Goal: Transaction & Acquisition: Book appointment/travel/reservation

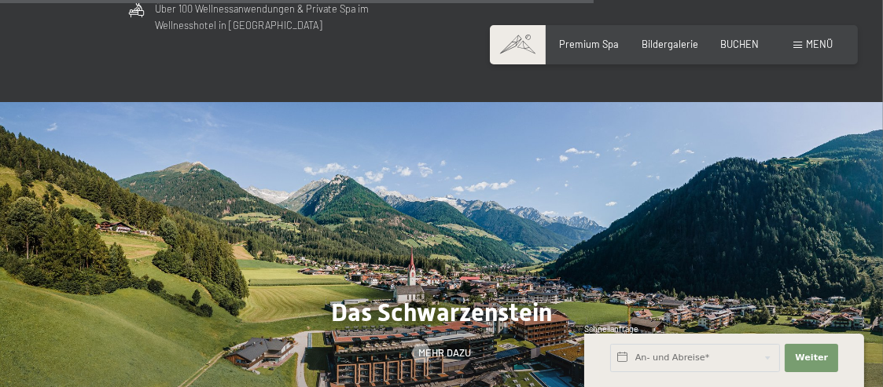
scroll to position [3773, 0]
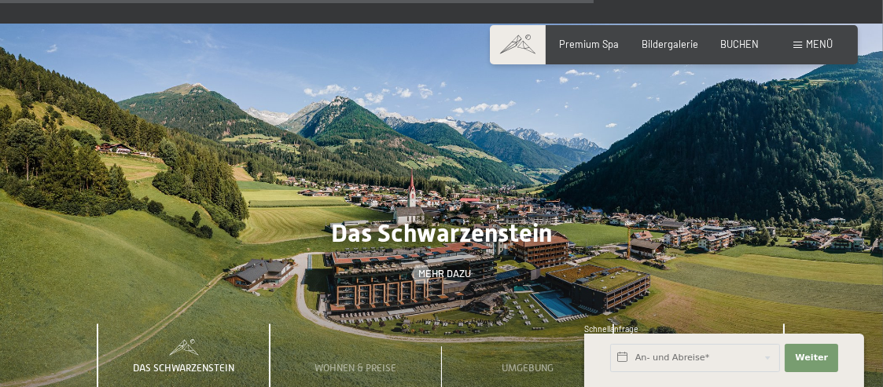
click at [687, 363] on span "Wichtiges" at bounding box center [699, 369] width 50 height 12
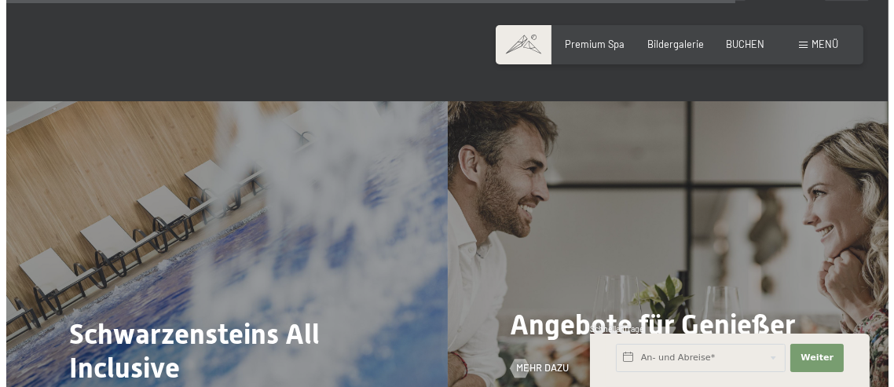
scroll to position [4716, 0]
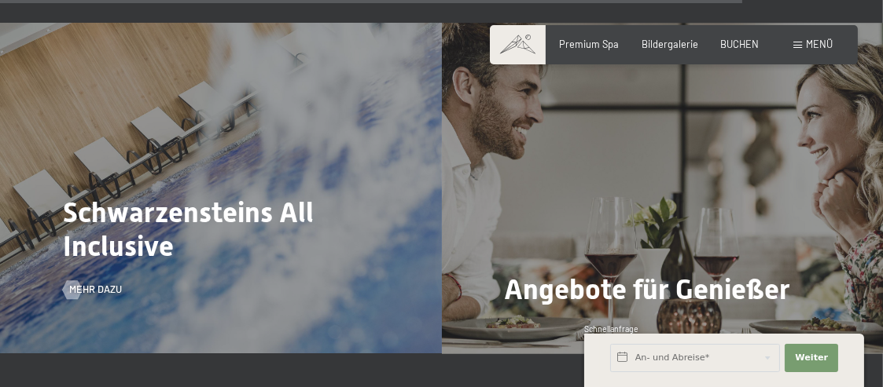
click at [278, 193] on div "Schwarzensteins All Inclusive Mehr dazu" at bounding box center [221, 188] width 442 height 331
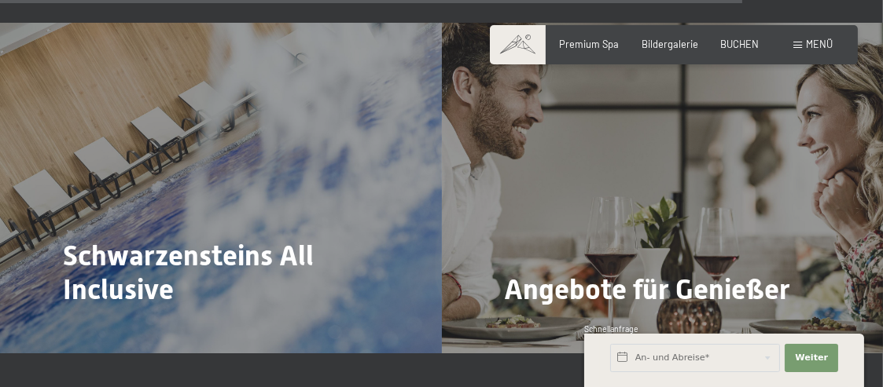
click at [90, 326] on span "Mehr dazu" at bounding box center [95, 333] width 53 height 14
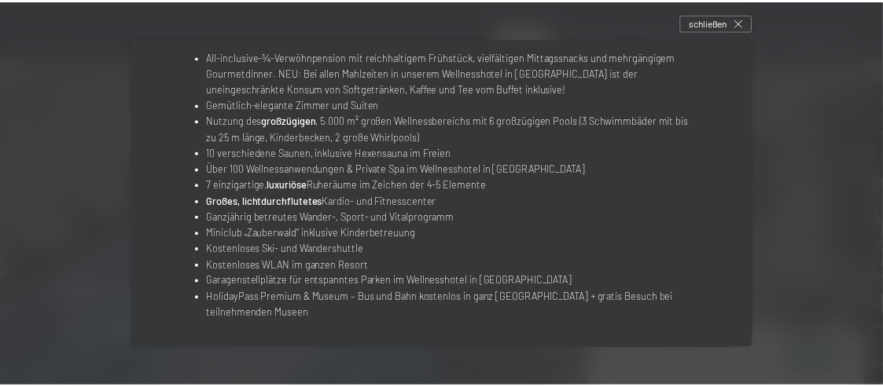
scroll to position [234, 0]
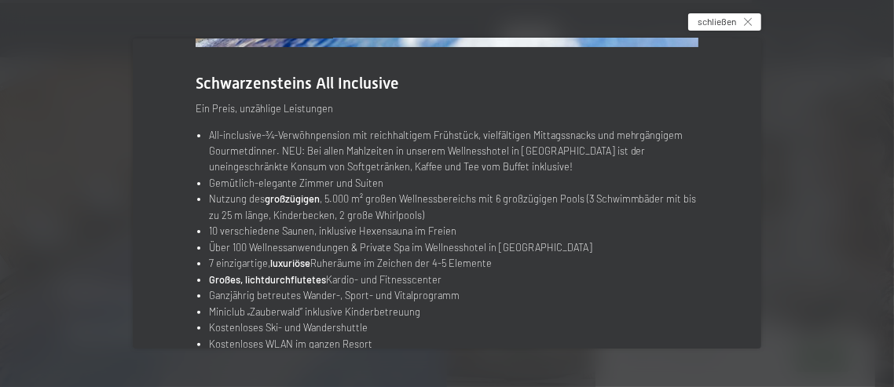
click at [727, 22] on span "schließen" at bounding box center [717, 21] width 39 height 13
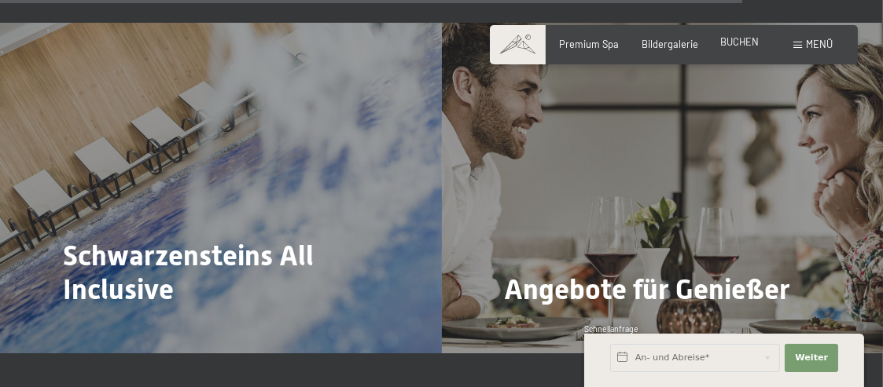
click at [738, 46] on span "BUCHEN" at bounding box center [739, 41] width 39 height 13
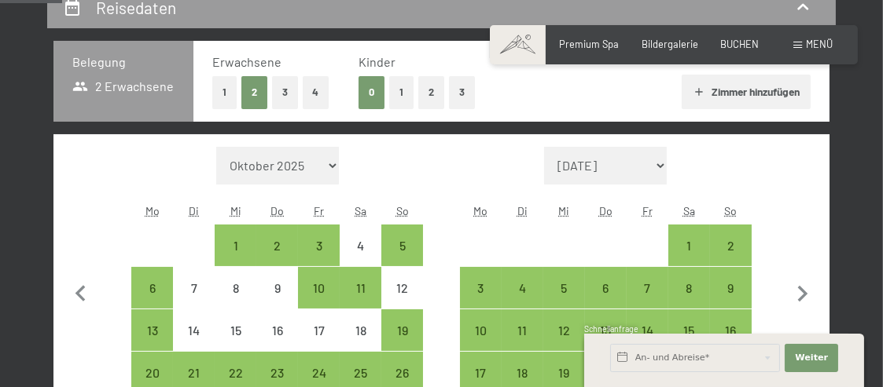
scroll to position [393, 0]
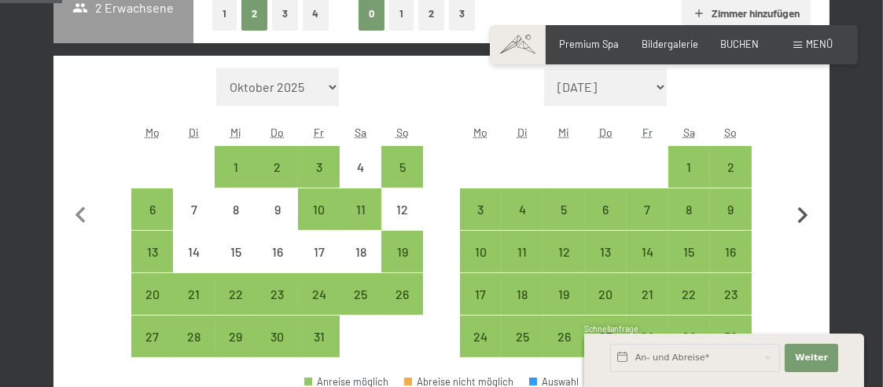
click at [801, 212] on icon "button" at bounding box center [803, 215] width 10 height 17
select select "2025-11-01"
select select "2025-12-01"
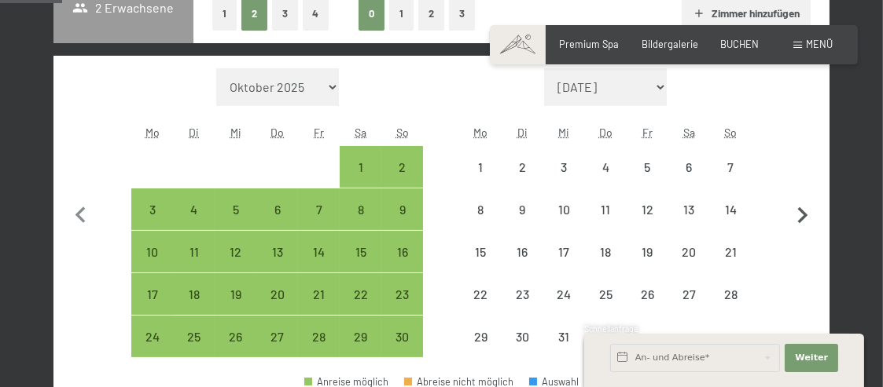
click at [800, 212] on icon "button" at bounding box center [802, 216] width 33 height 33
select select "2025-12-01"
select select "2026-01-01"
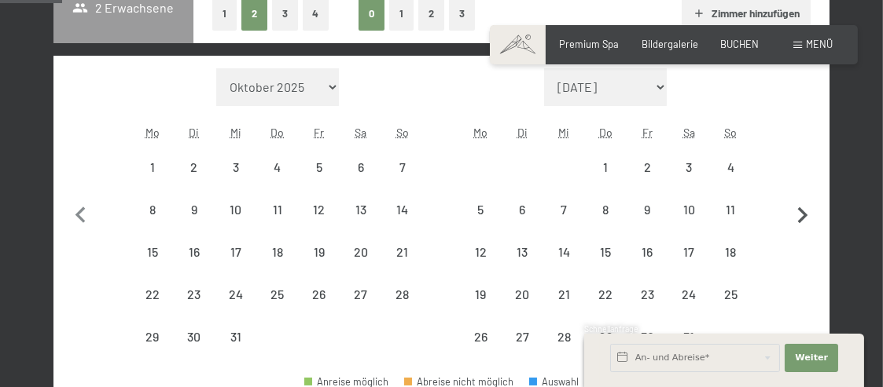
click at [799, 212] on icon "button" at bounding box center [802, 216] width 33 height 33
select select "2026-01-01"
select select "2026-02-01"
click at [799, 212] on icon "button" at bounding box center [802, 216] width 33 height 33
select select "2026-02-01"
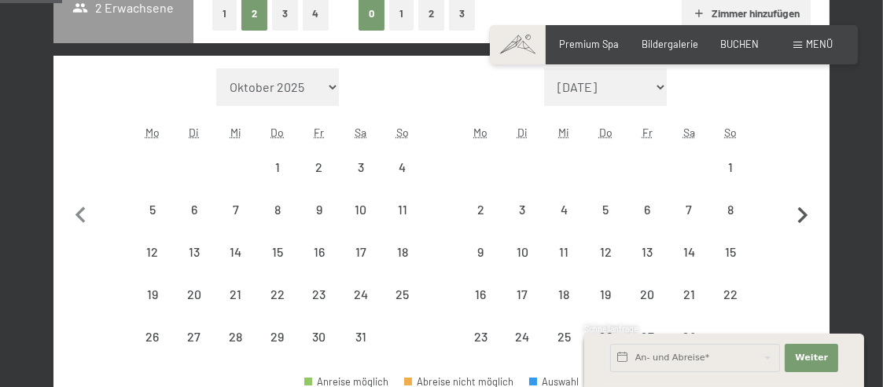
select select "2026-03-01"
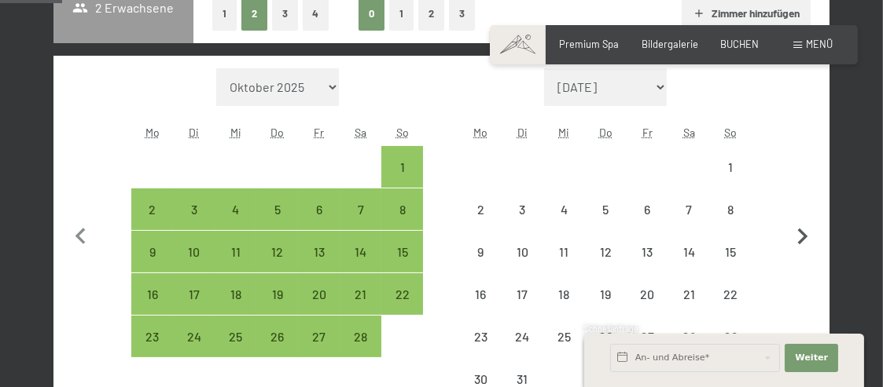
click at [798, 213] on button "button" at bounding box center [802, 234] width 33 height 333
select select "2026-03-01"
select select "2026-04-01"
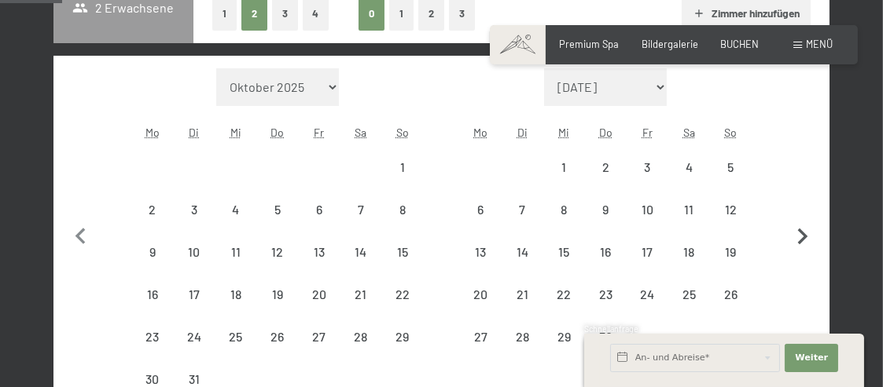
select select "2026-03-01"
select select "2026-04-01"
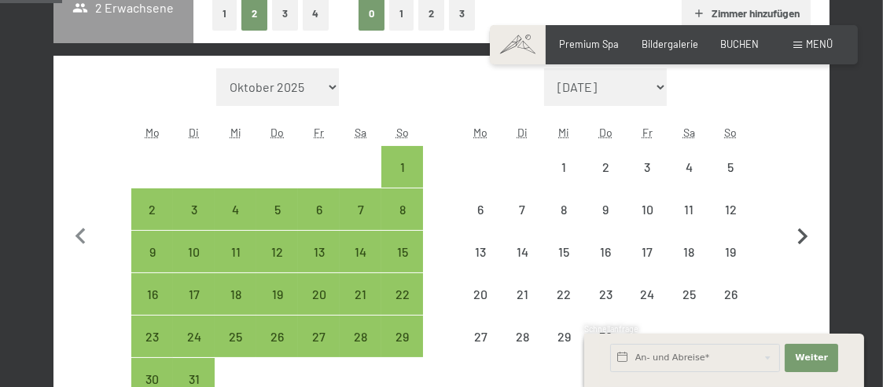
select select "2026-03-01"
select select "2026-04-01"
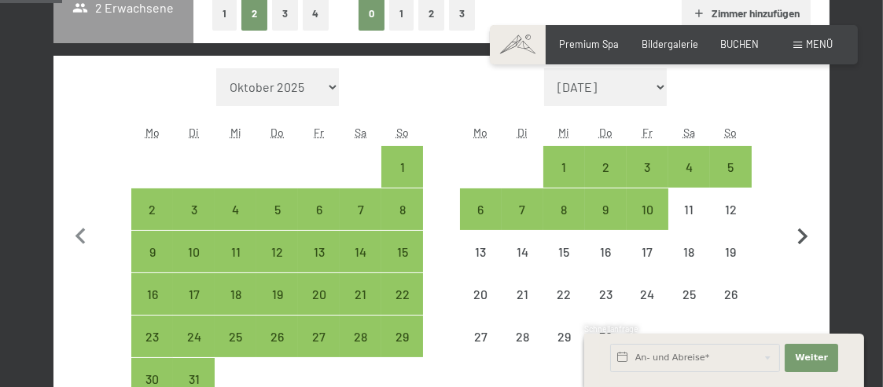
click at [797, 213] on button "button" at bounding box center [802, 234] width 33 height 333
select select "2026-04-01"
select select "2026-05-01"
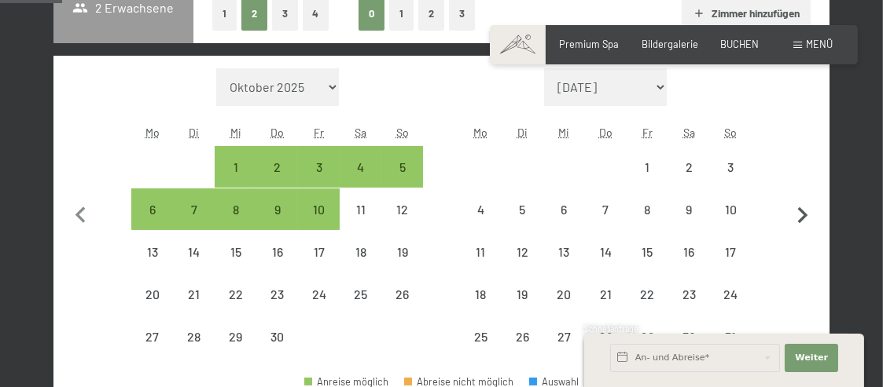
select select "2026-04-01"
select select "2026-05-01"
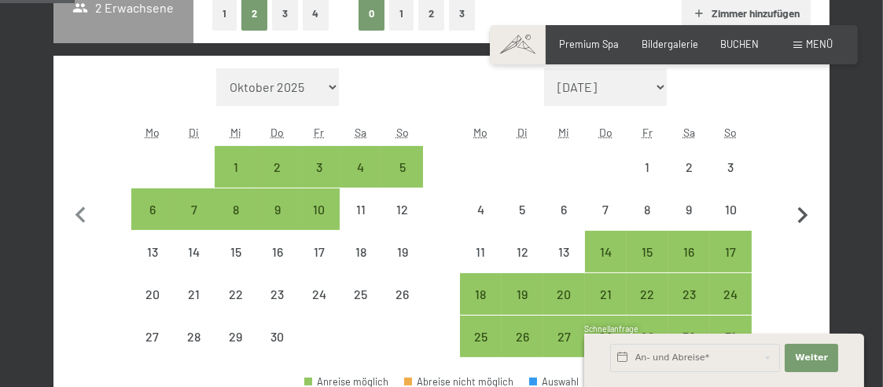
scroll to position [472, 0]
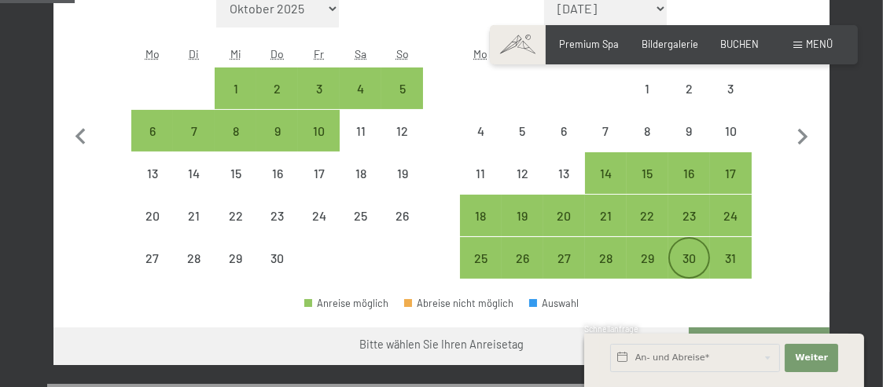
click at [685, 262] on div "30" at bounding box center [689, 271] width 39 height 39
select select "2026-04-01"
select select "2026-05-01"
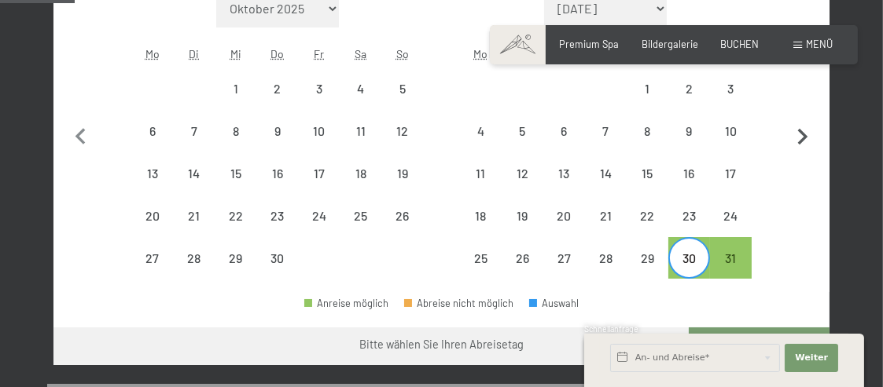
click at [803, 139] on icon "button" at bounding box center [803, 137] width 10 height 17
select select "2026-05-01"
select select "2026-06-01"
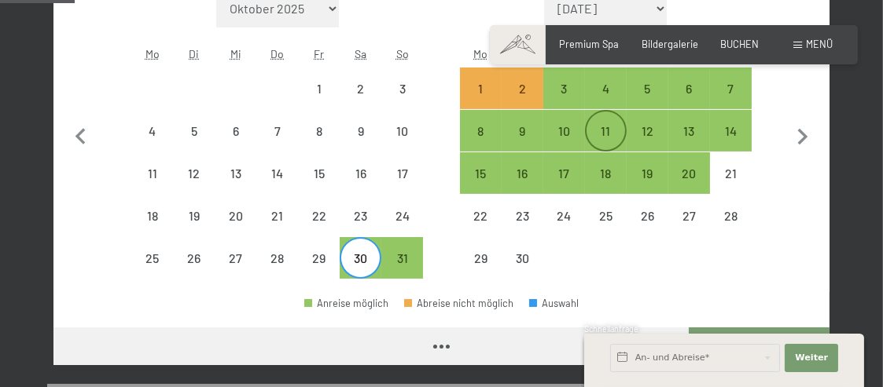
select select "2026-05-01"
select select "2026-06-01"
click at [560, 134] on div "10" at bounding box center [564, 144] width 39 height 39
select select "2026-05-01"
select select "2026-06-01"
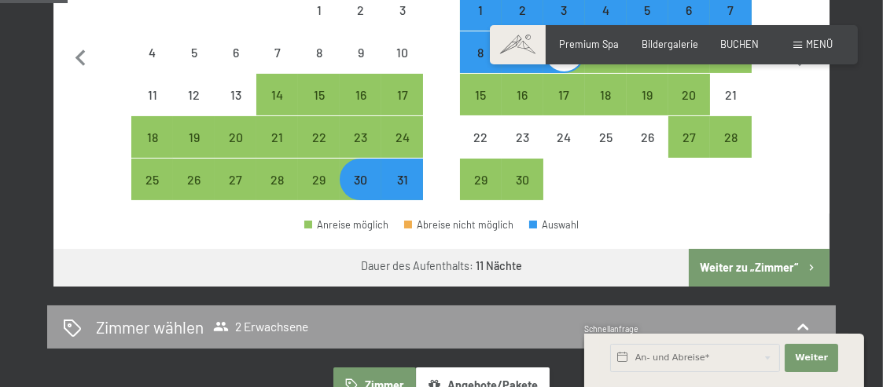
click at [733, 270] on button "Weiter zu „Zimmer“" at bounding box center [758, 268] width 141 height 38
select select "2026-05-01"
select select "2026-06-01"
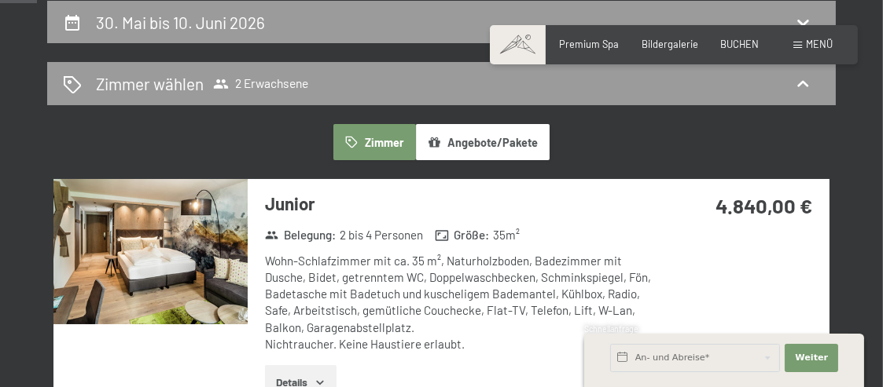
scroll to position [378, 0]
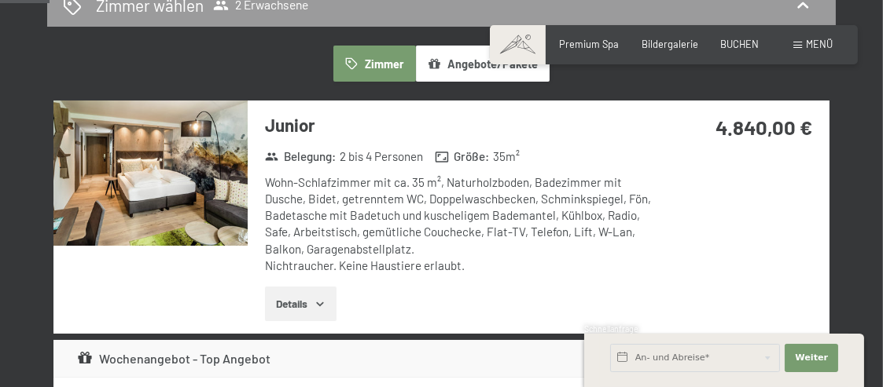
click at [188, 204] on img at bounding box center [150, 173] width 194 height 145
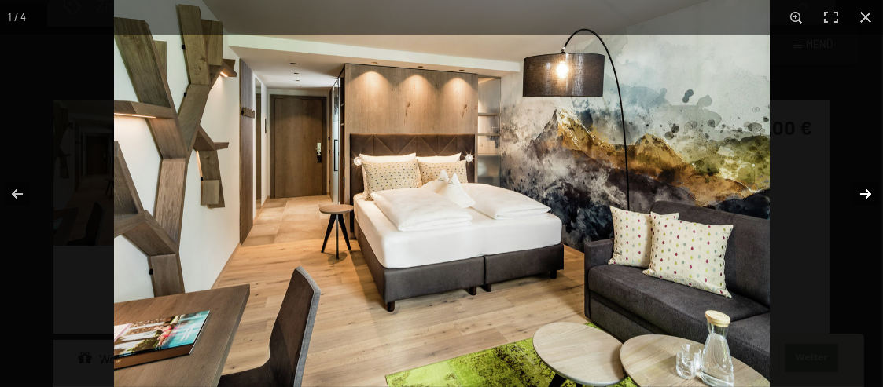
click at [865, 194] on button "button" at bounding box center [855, 194] width 55 height 79
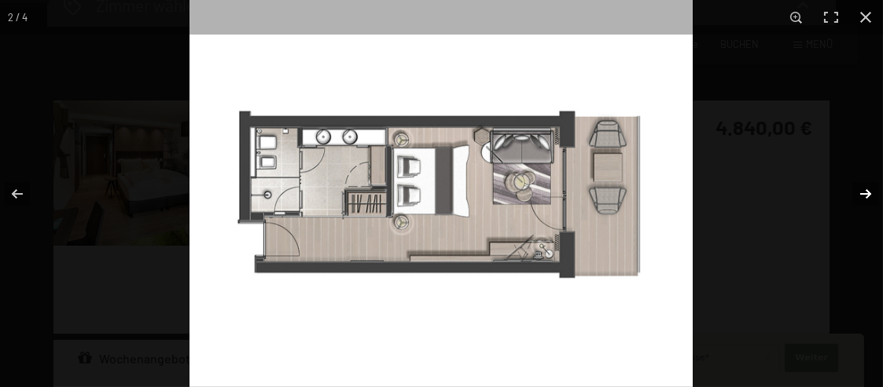
click at [864, 196] on button "button" at bounding box center [855, 194] width 55 height 79
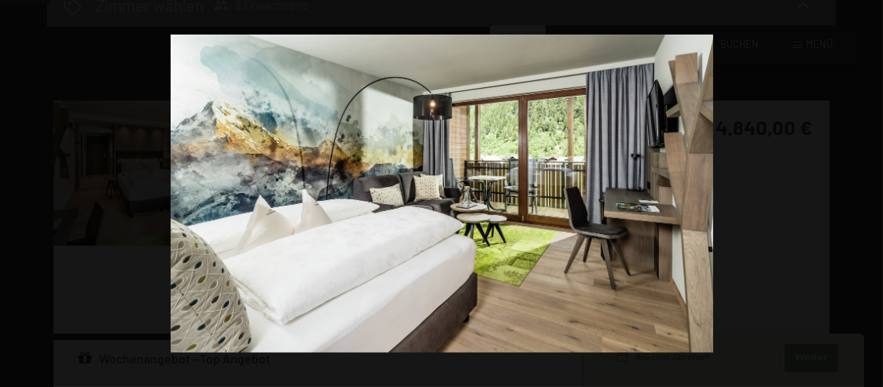
click at [864, 196] on button "button" at bounding box center [855, 194] width 55 height 79
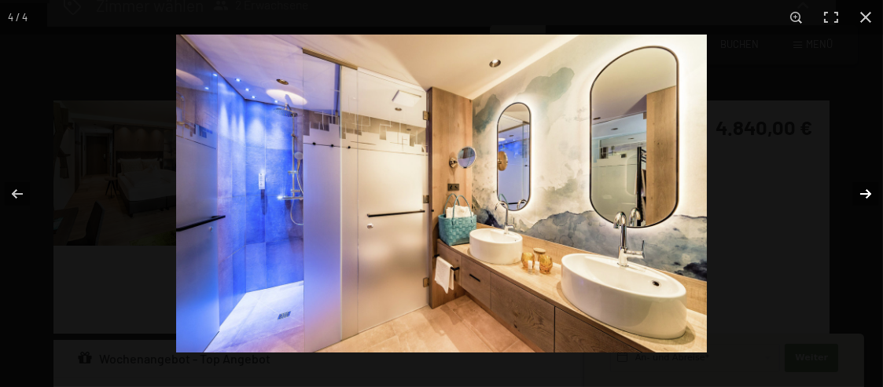
click at [865, 196] on button "button" at bounding box center [855, 194] width 55 height 79
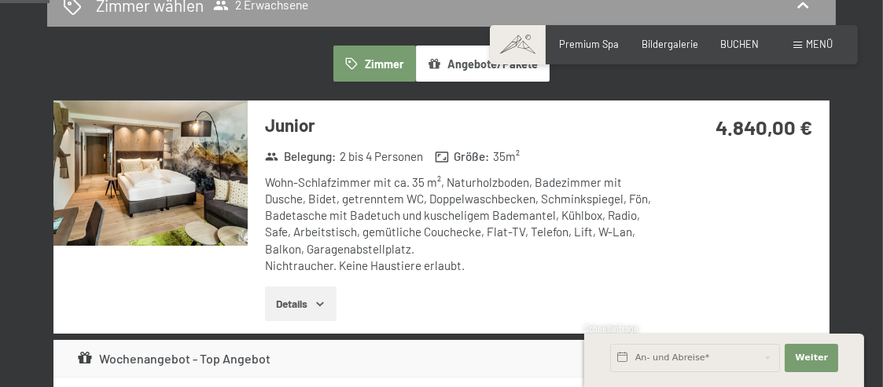
click at [0, 0] on button "button" at bounding box center [0, 0] width 0 height 0
click at [318, 303] on icon "button" at bounding box center [319, 305] width 7 height 4
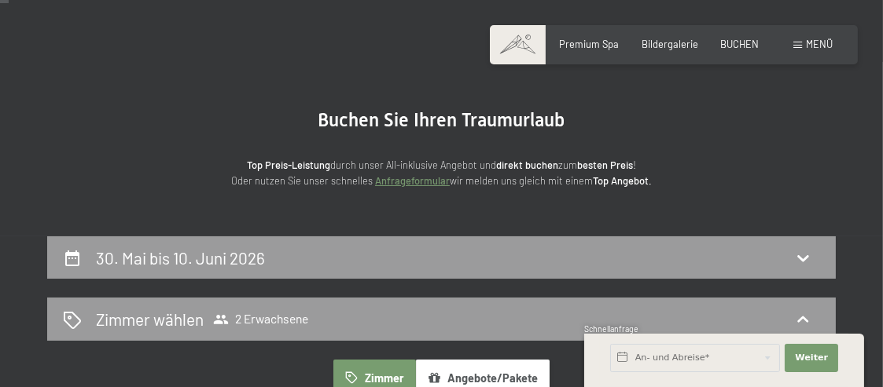
scroll to position [0, 0]
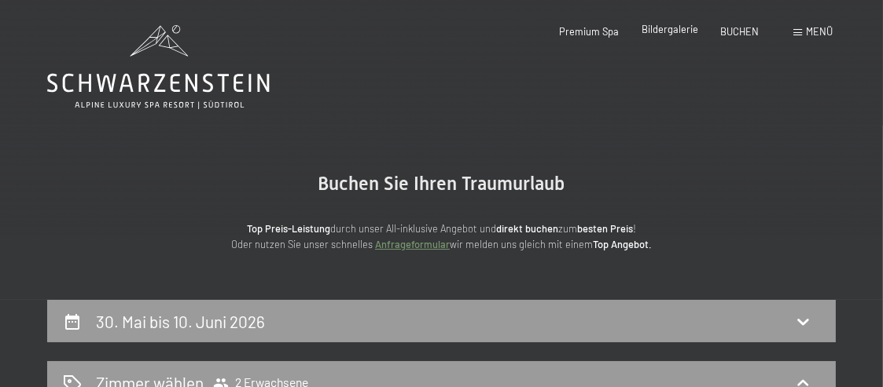
click at [667, 35] on span "Bildergalerie" at bounding box center [669, 29] width 57 height 13
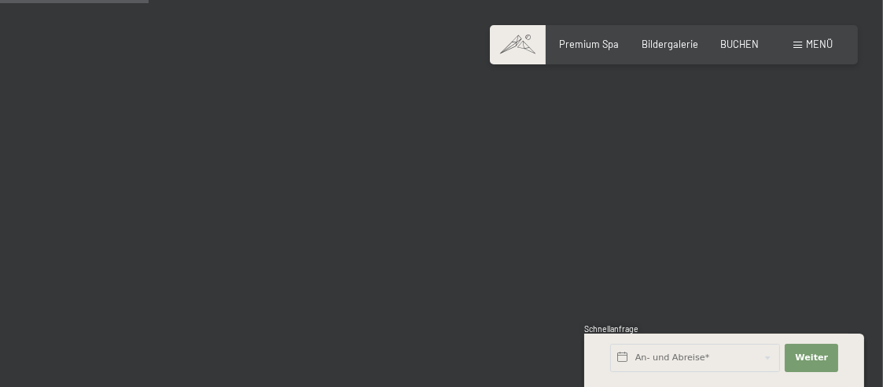
scroll to position [2122, 0]
